Goal: Information Seeking & Learning: Learn about a topic

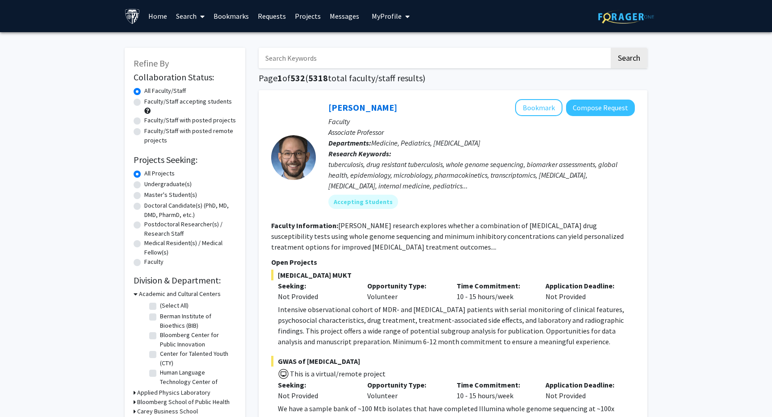
click at [144, 196] on label "Master's Student(s)" at bounding box center [170, 194] width 53 height 9
click at [144, 196] on input "Master's Student(s)" at bounding box center [147, 193] width 6 height 6
radio input "true"
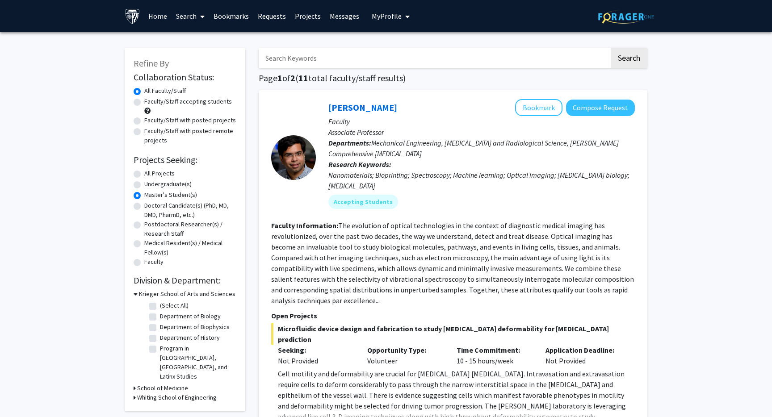
click at [144, 175] on label "All Projects" at bounding box center [159, 173] width 30 height 9
click at [144, 175] on input "All Projects" at bounding box center [147, 172] width 6 height 6
radio input "true"
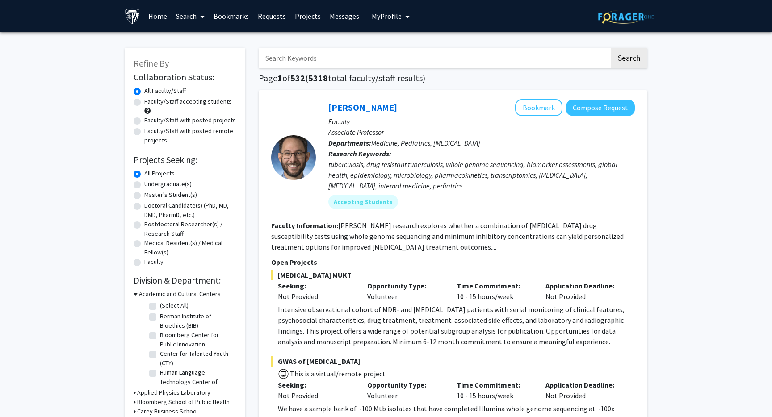
click at [144, 196] on label "Master's Student(s)" at bounding box center [170, 194] width 53 height 9
click at [144, 196] on input "Master's Student(s)" at bounding box center [147, 193] width 6 height 6
radio input "true"
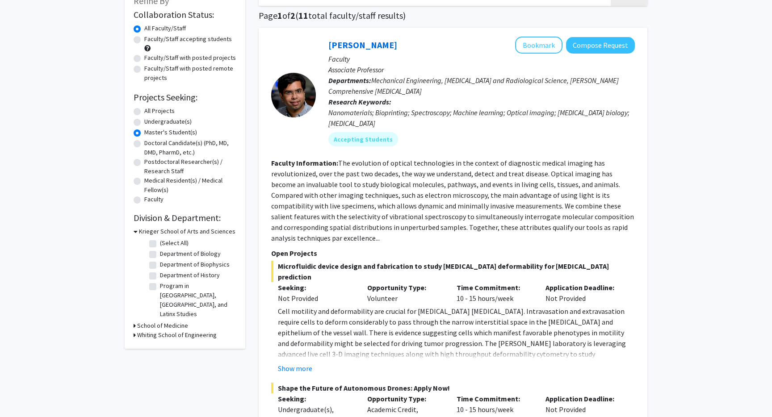
scroll to position [98, 0]
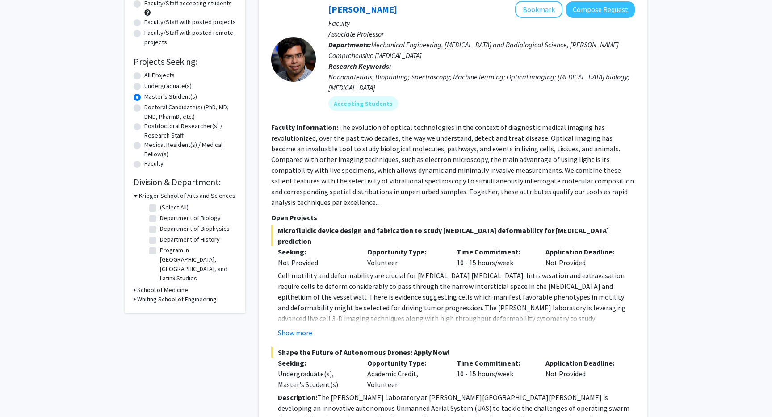
click at [198, 295] on h3 "Whiting School of Engineering" at bounding box center [177, 299] width 80 height 9
click at [195, 295] on h3 "Whiting School of Engineering" at bounding box center [179, 299] width 80 height 9
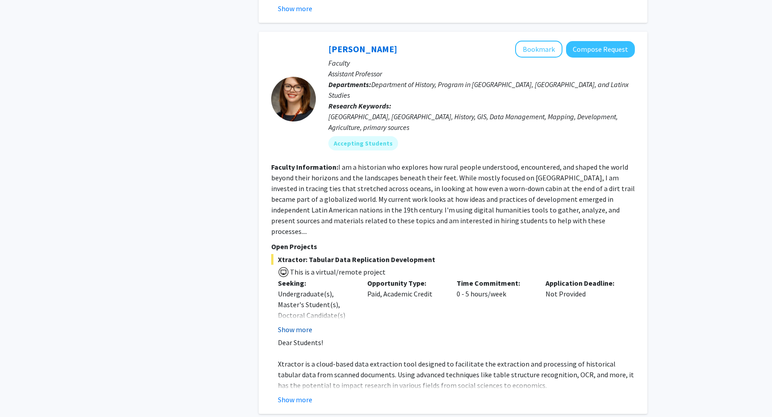
scroll to position [3449, 0]
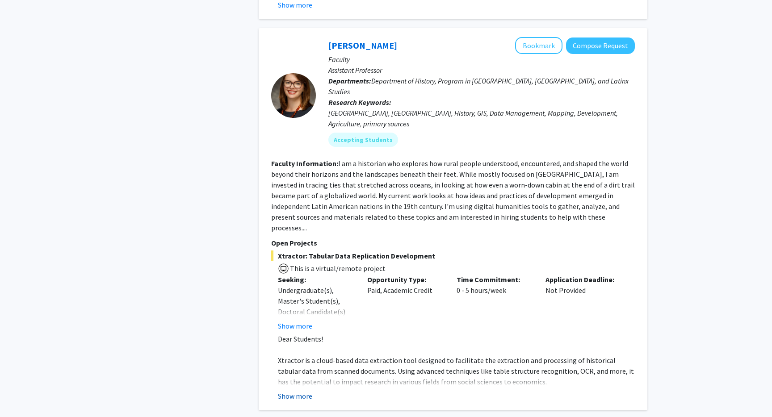
click at [292, 391] on button "Show more" at bounding box center [295, 396] width 34 height 11
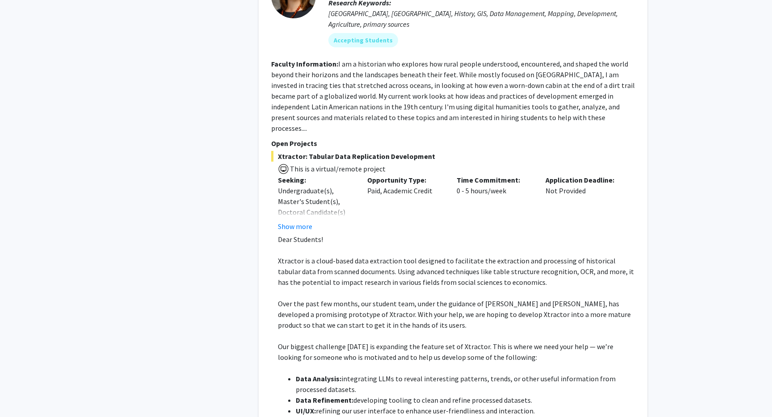
scroll to position [3554, 0]
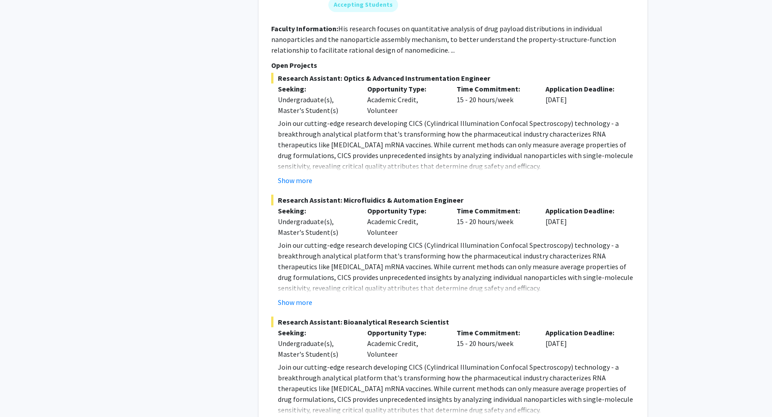
scroll to position [4202, 0]
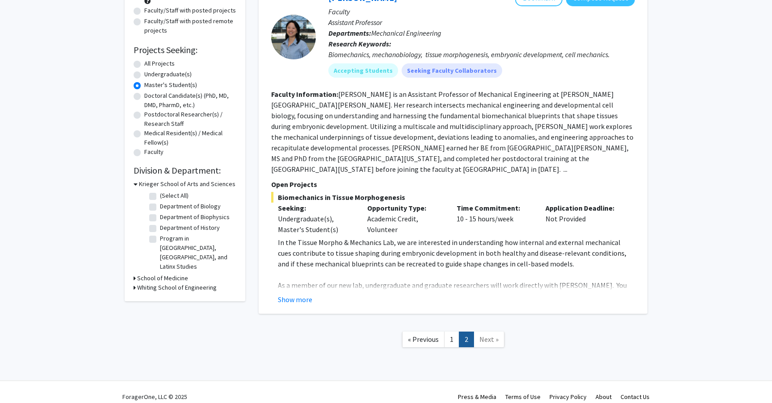
scroll to position [109, 0]
